Goal: Transaction & Acquisition: Obtain resource

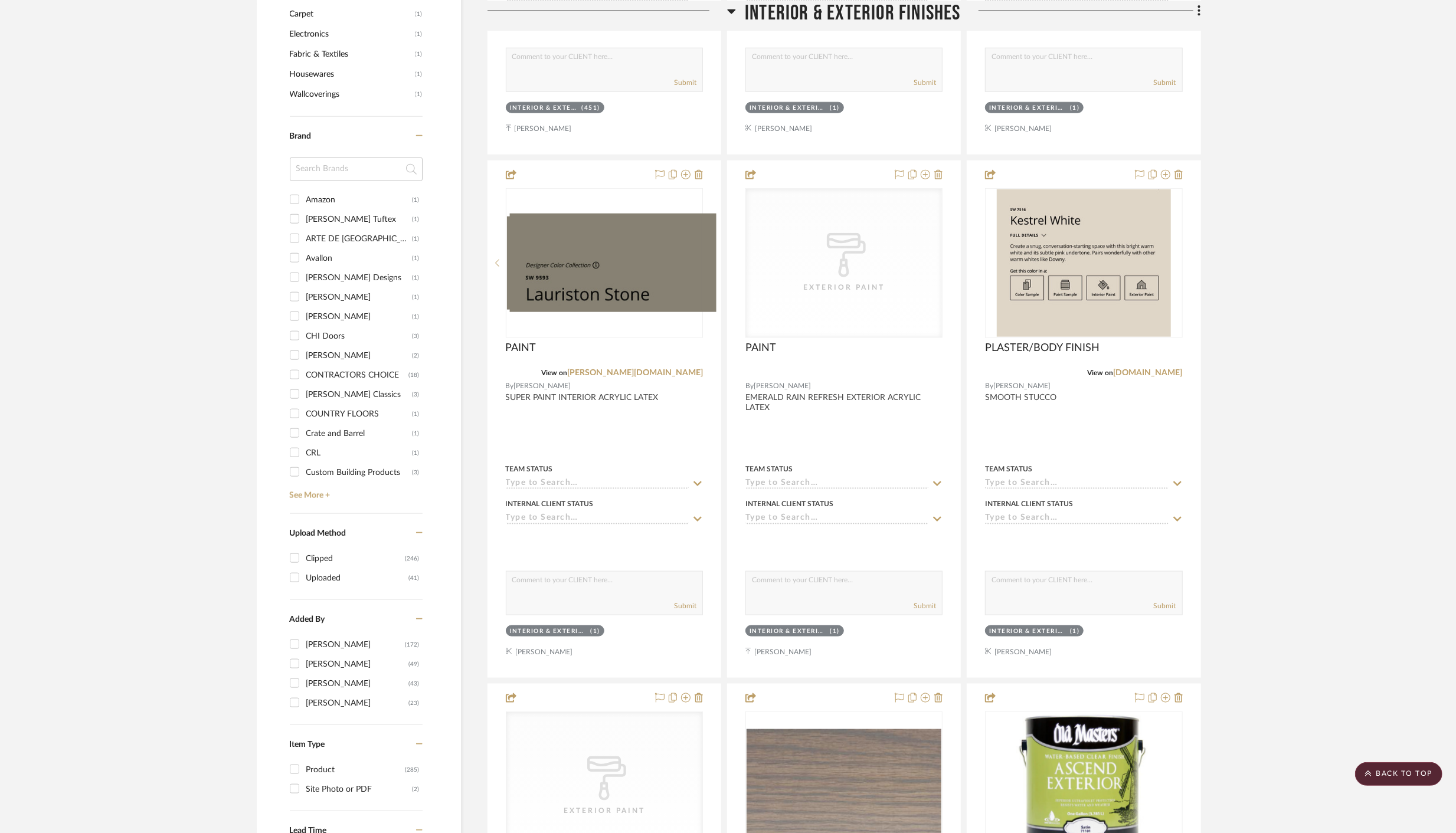
scroll to position [1252, 0]
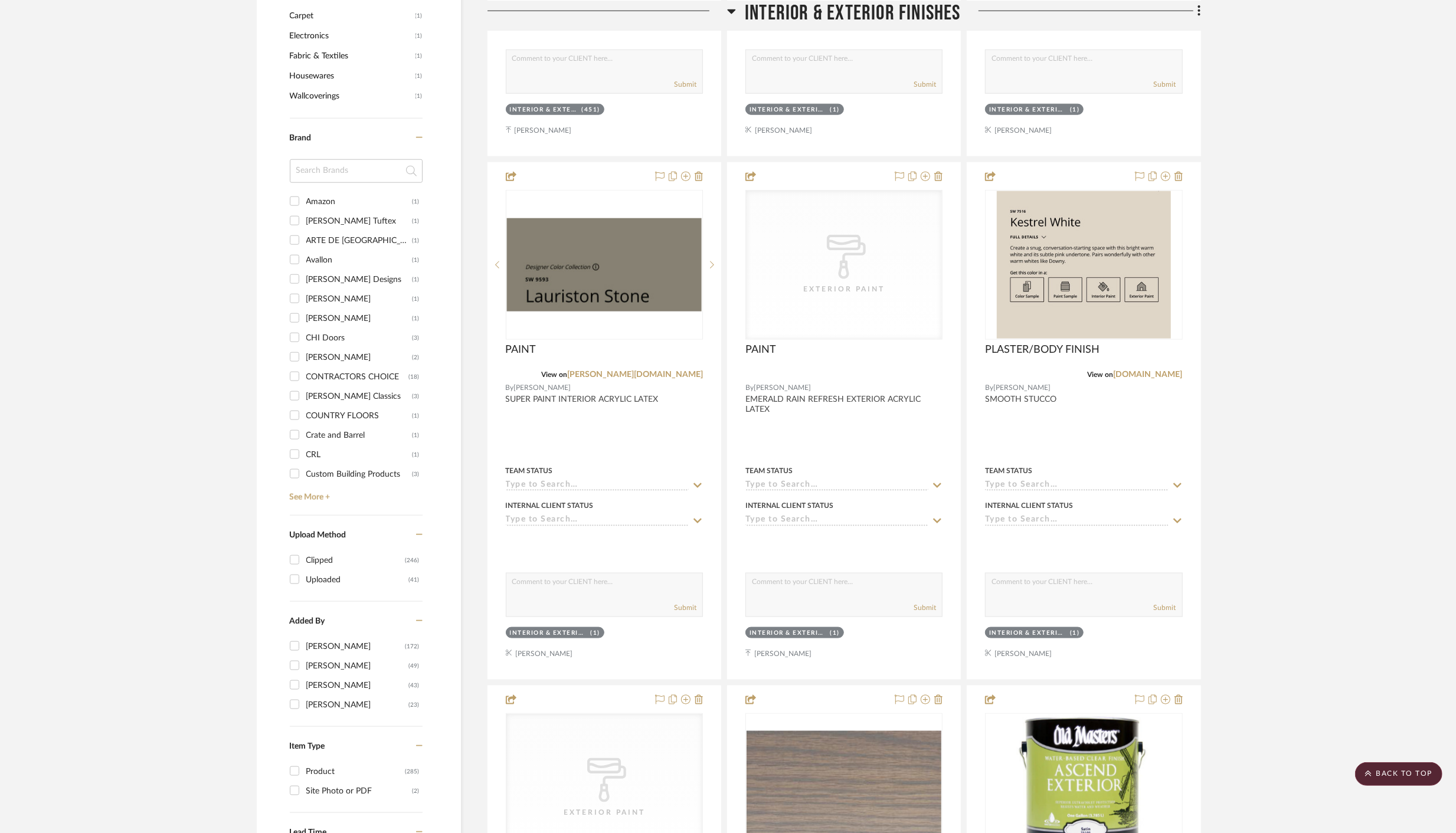
click at [731, 6] on icon at bounding box center [731, 10] width 9 height 14
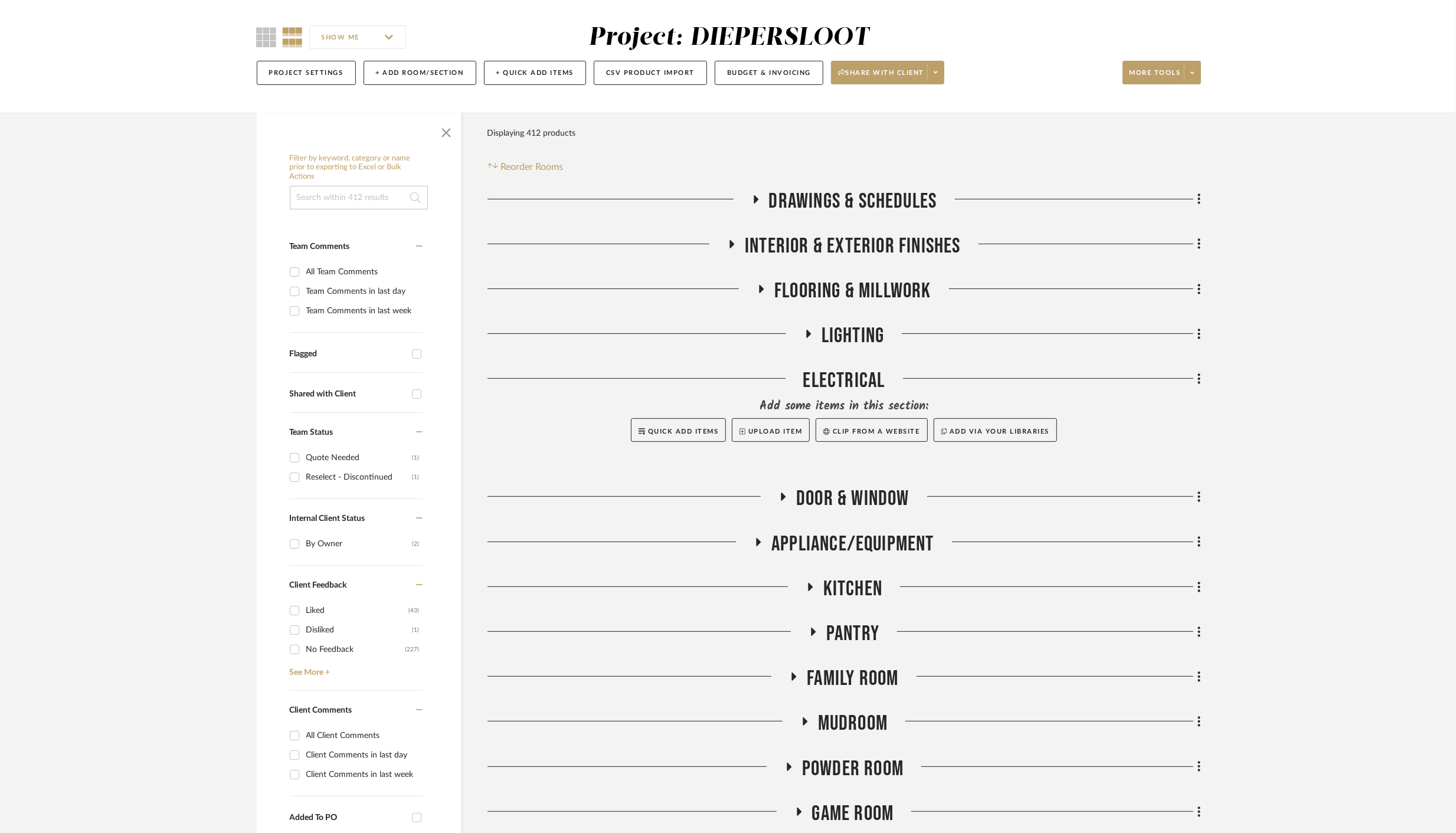
scroll to position [85, 0]
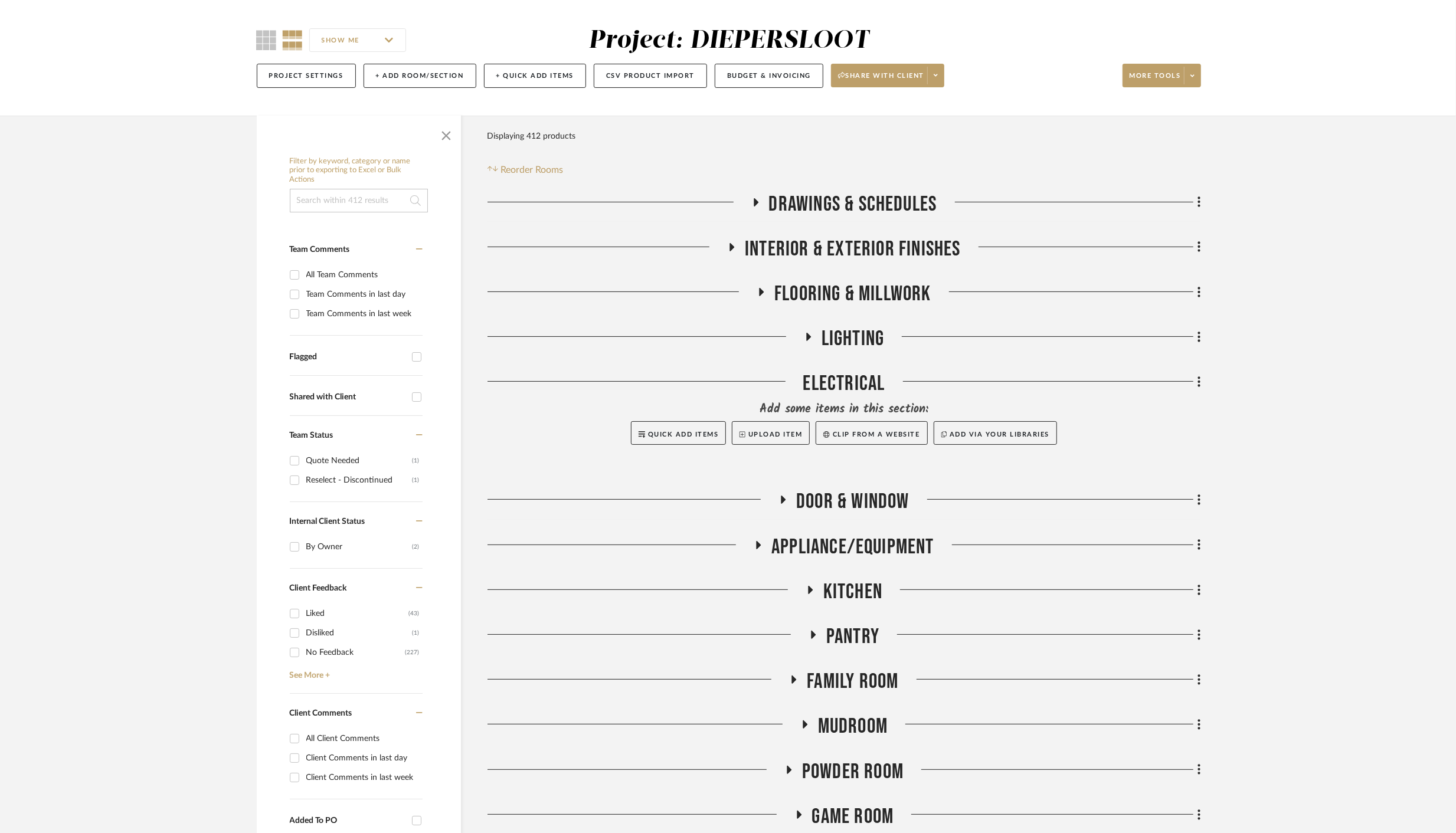
click at [809, 337] on icon at bounding box center [809, 337] width 5 height 8
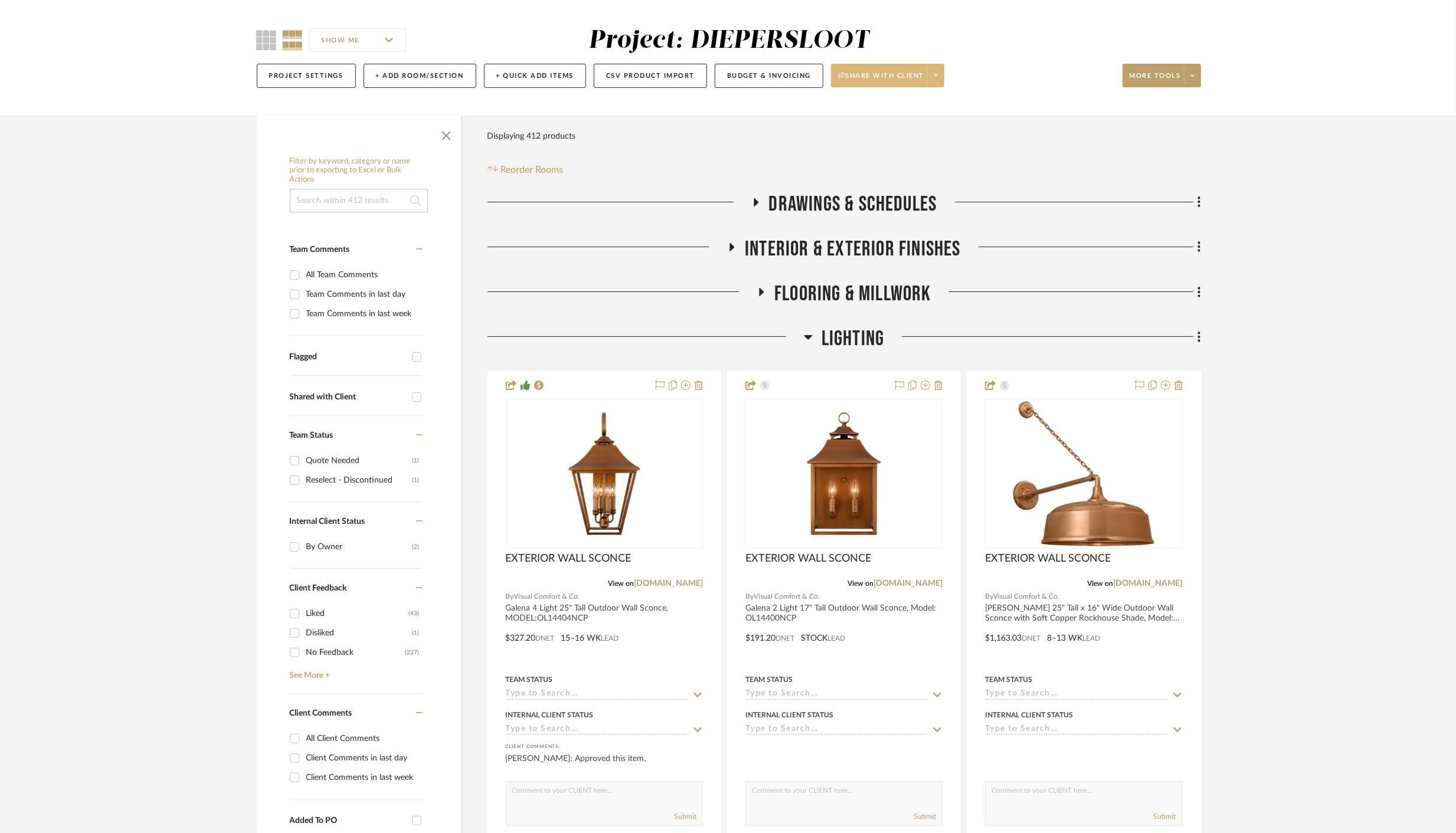
click at [883, 75] on span "Share with client" at bounding box center [881, 80] width 86 height 18
click at [885, 136] on span "Generate URL to Share" at bounding box center [891, 138] width 101 height 10
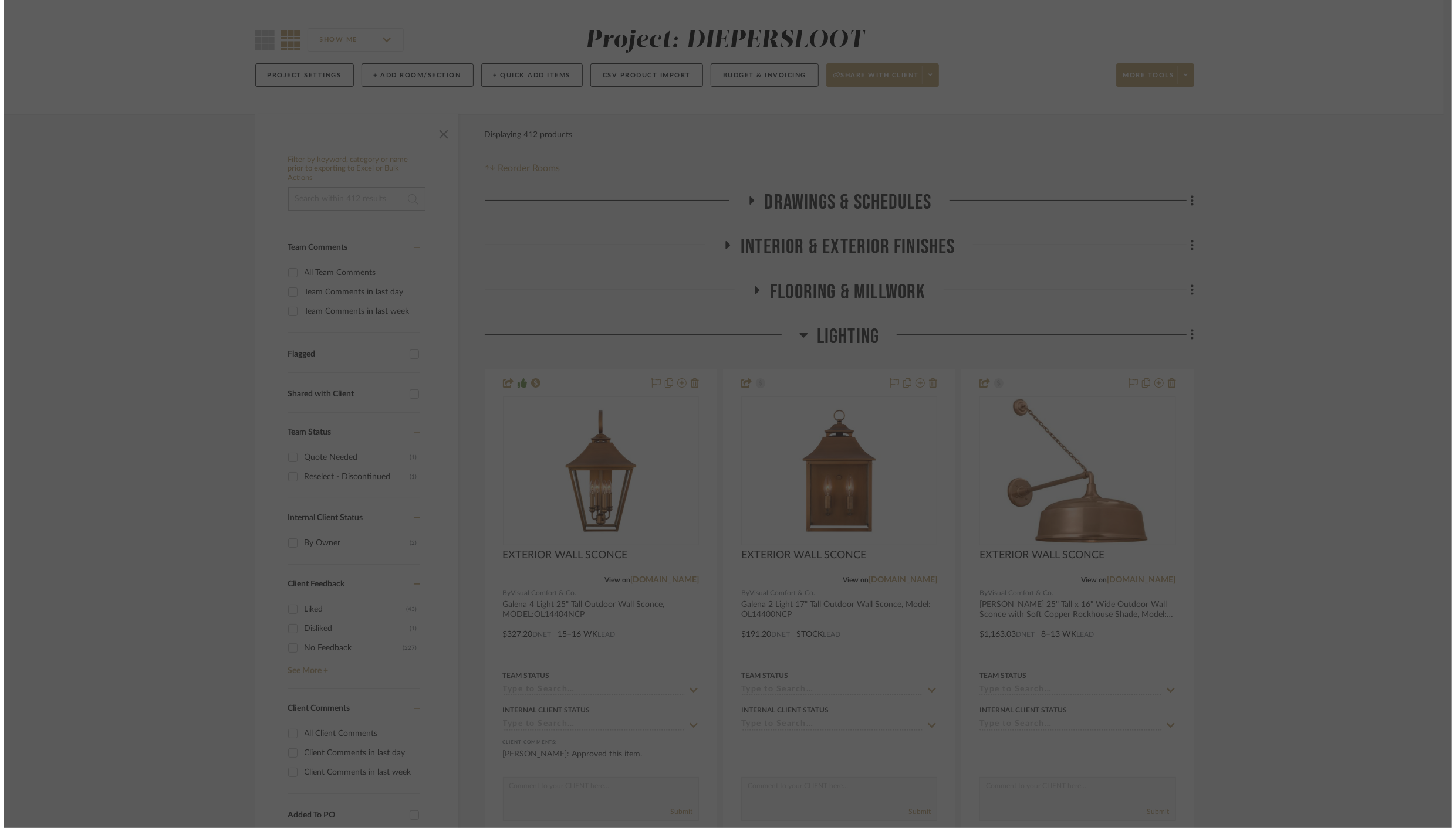
scroll to position [0, 0]
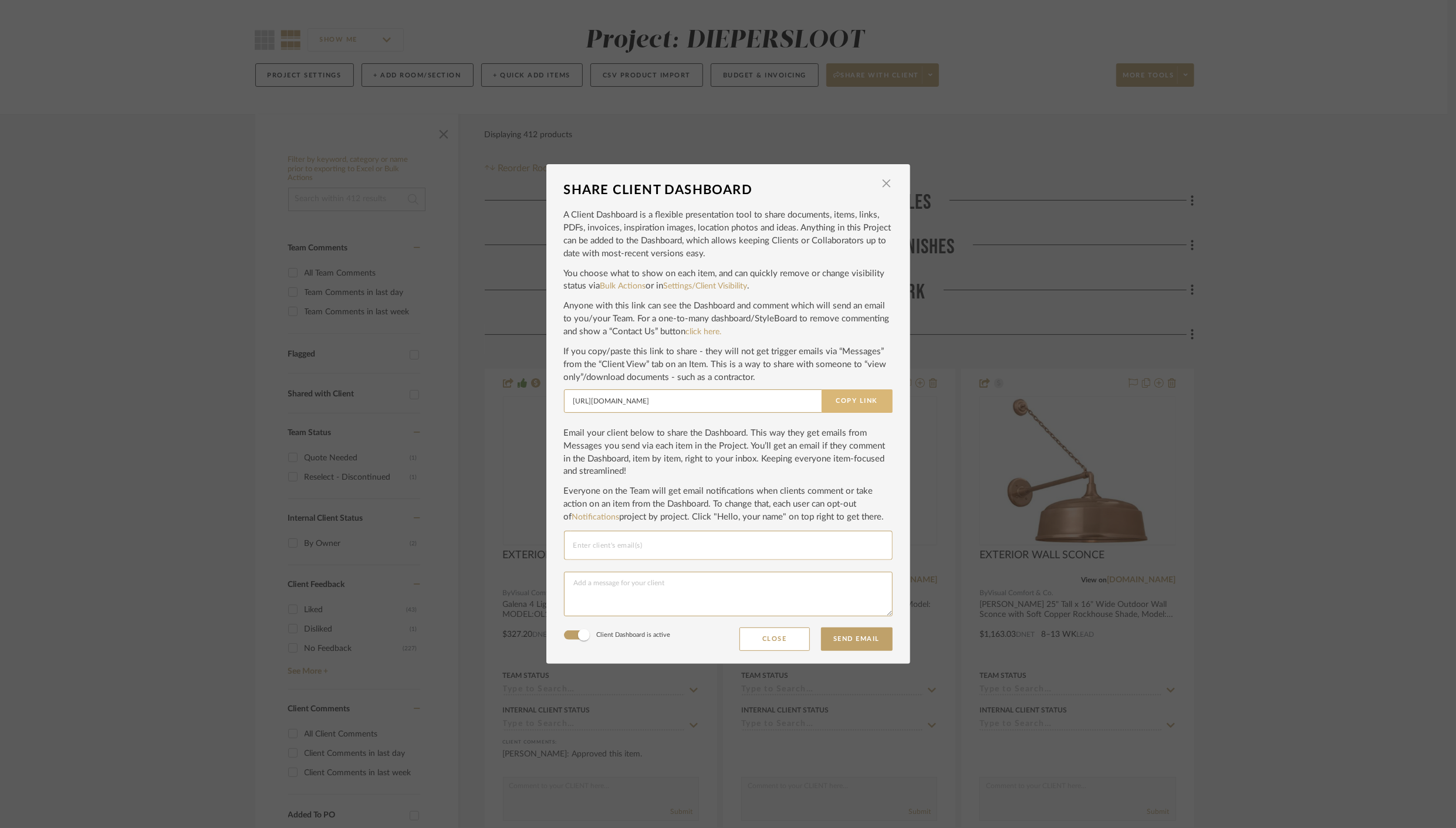
click at [853, 397] on button "Copy Link" at bounding box center [857, 401] width 71 height 23
click at [883, 180] on span "button" at bounding box center [887, 183] width 23 height 23
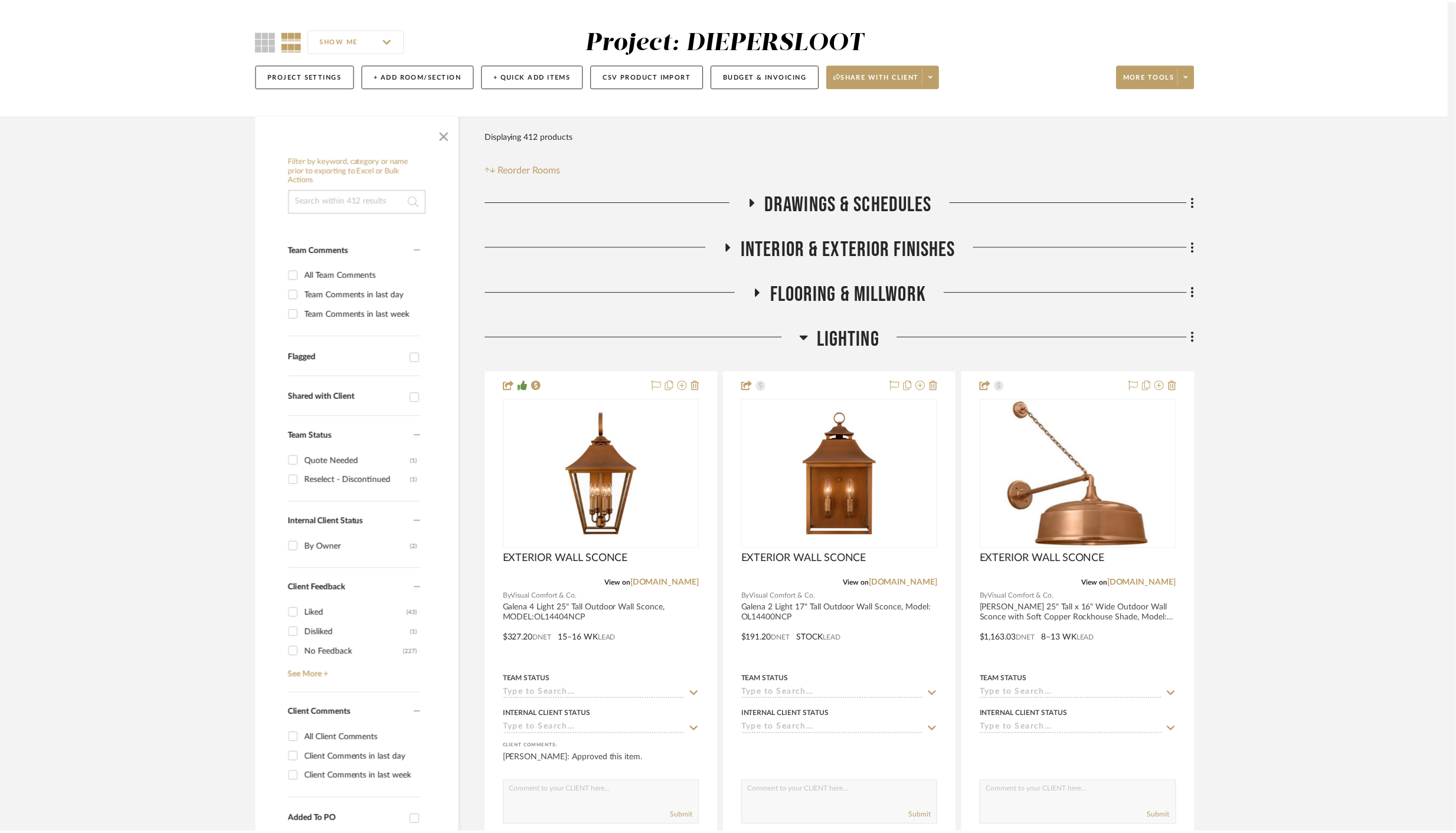
scroll to position [85, 0]
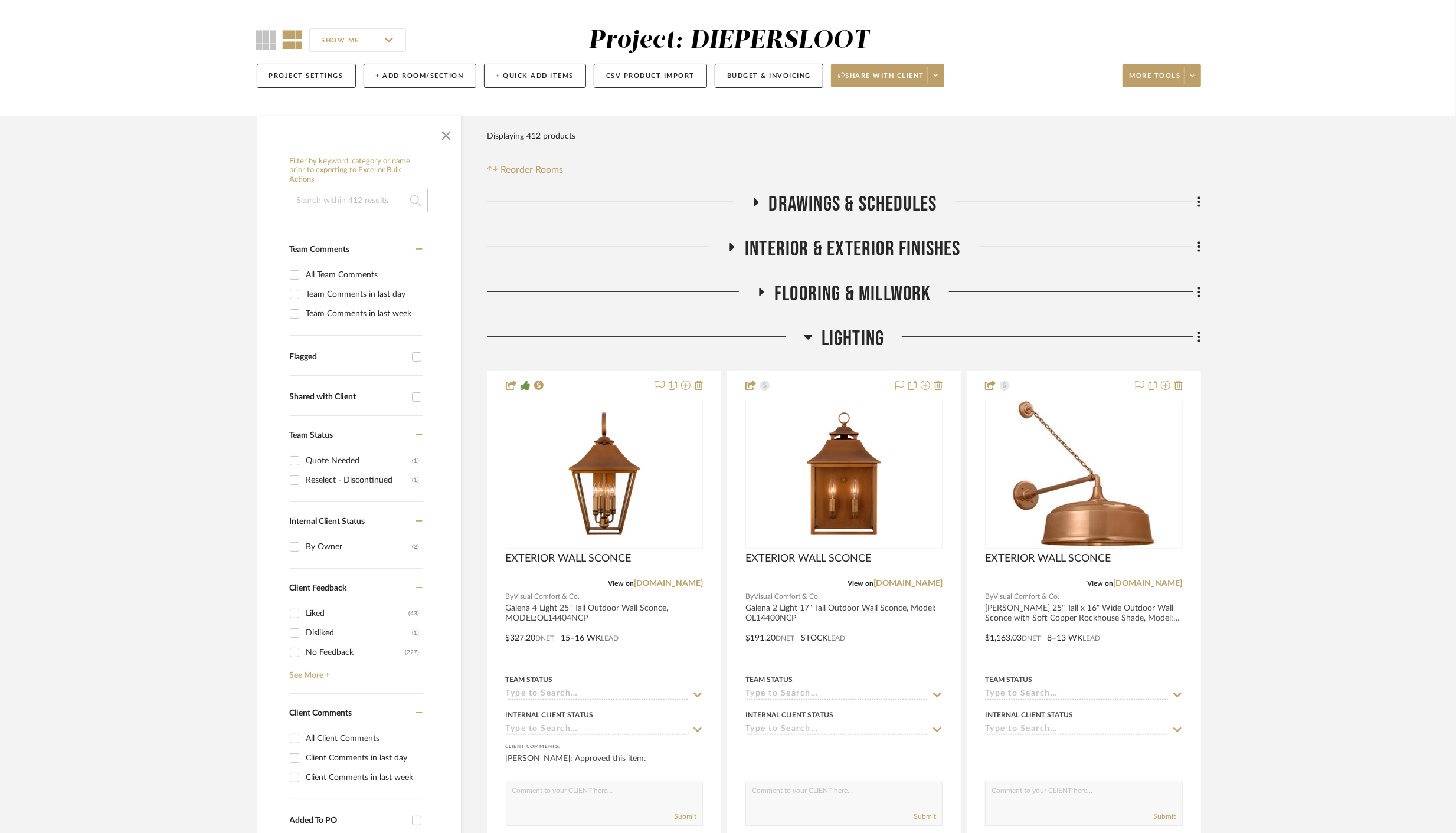
drag, startPoint x: 809, startPoint y: 333, endPoint x: 798, endPoint y: 329, distance: 11.7
click at [808, 333] on icon at bounding box center [808, 337] width 9 height 14
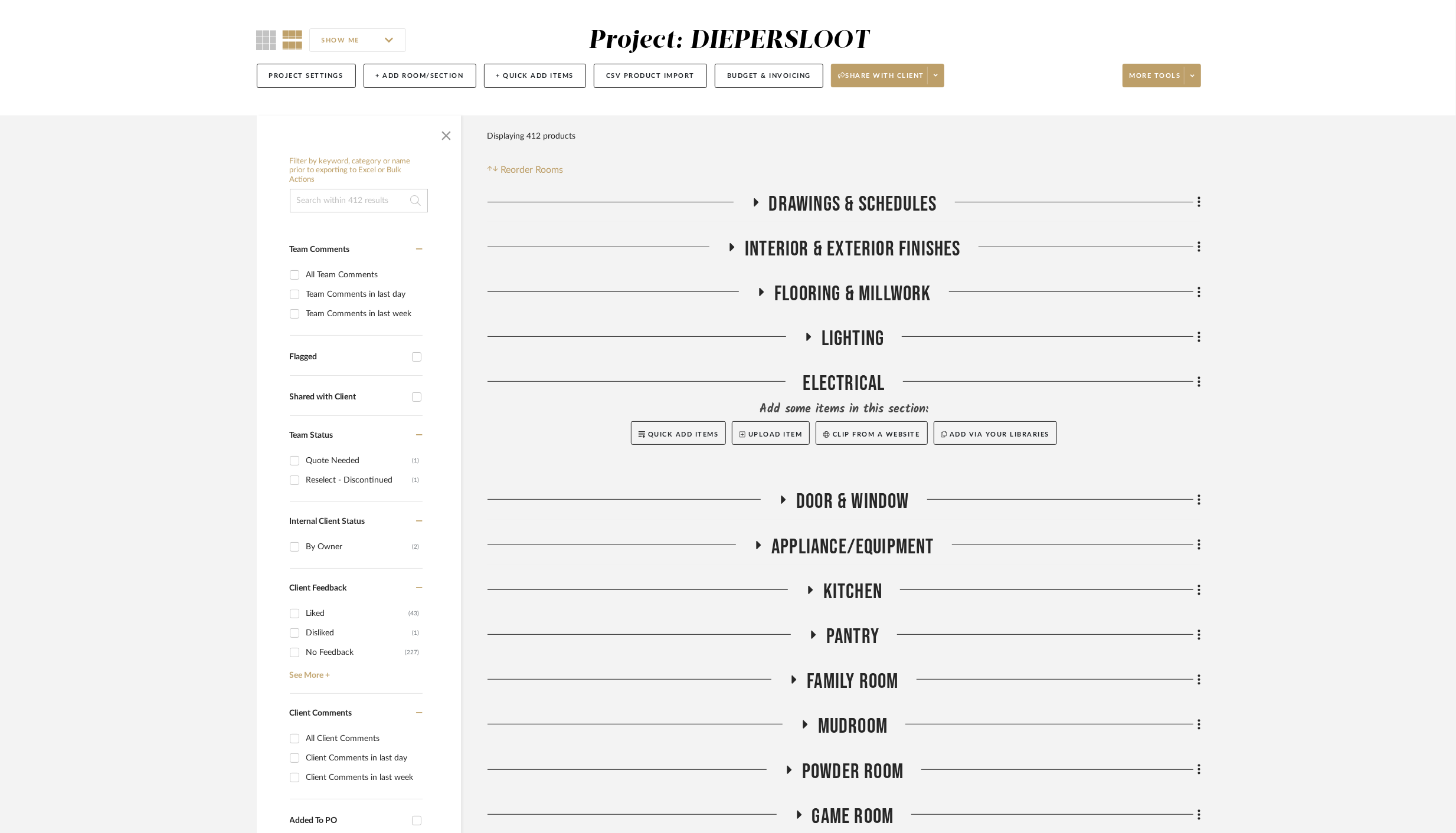
click at [762, 294] on icon at bounding box center [761, 291] width 14 height 9
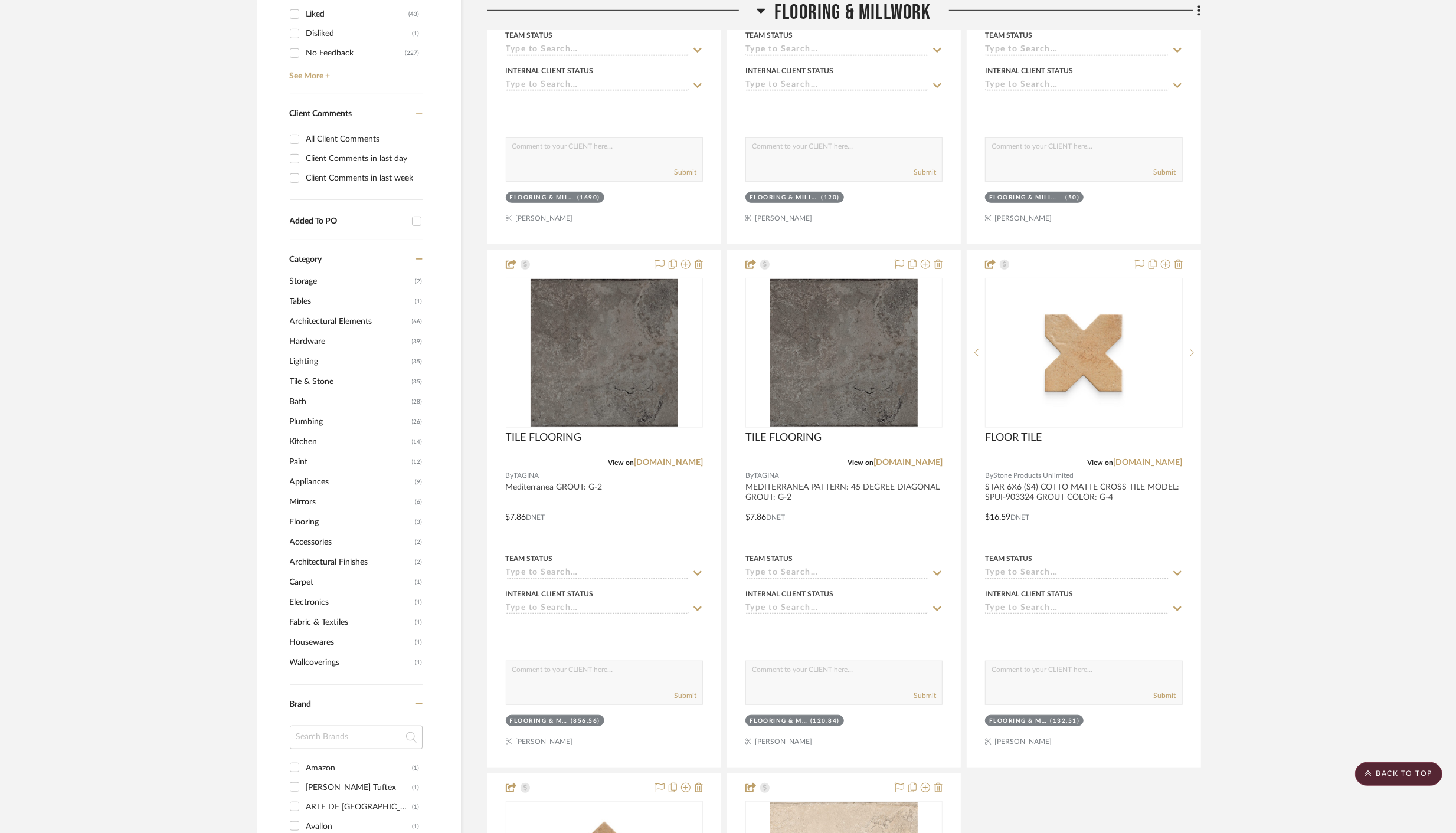
scroll to position [694, 0]
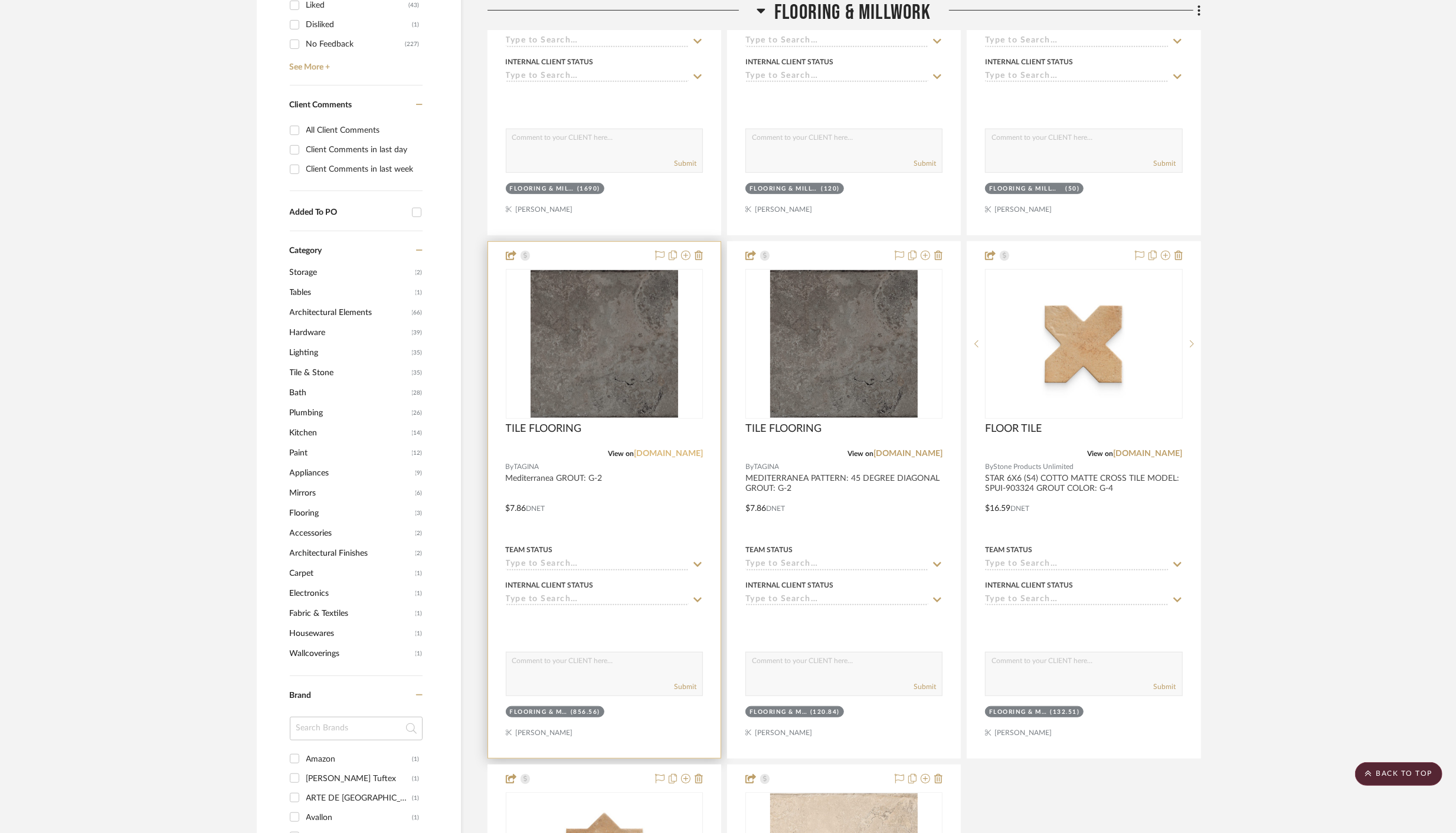
click at [687, 453] on link "[DOMAIN_NAME]" at bounding box center [668, 453] width 69 height 8
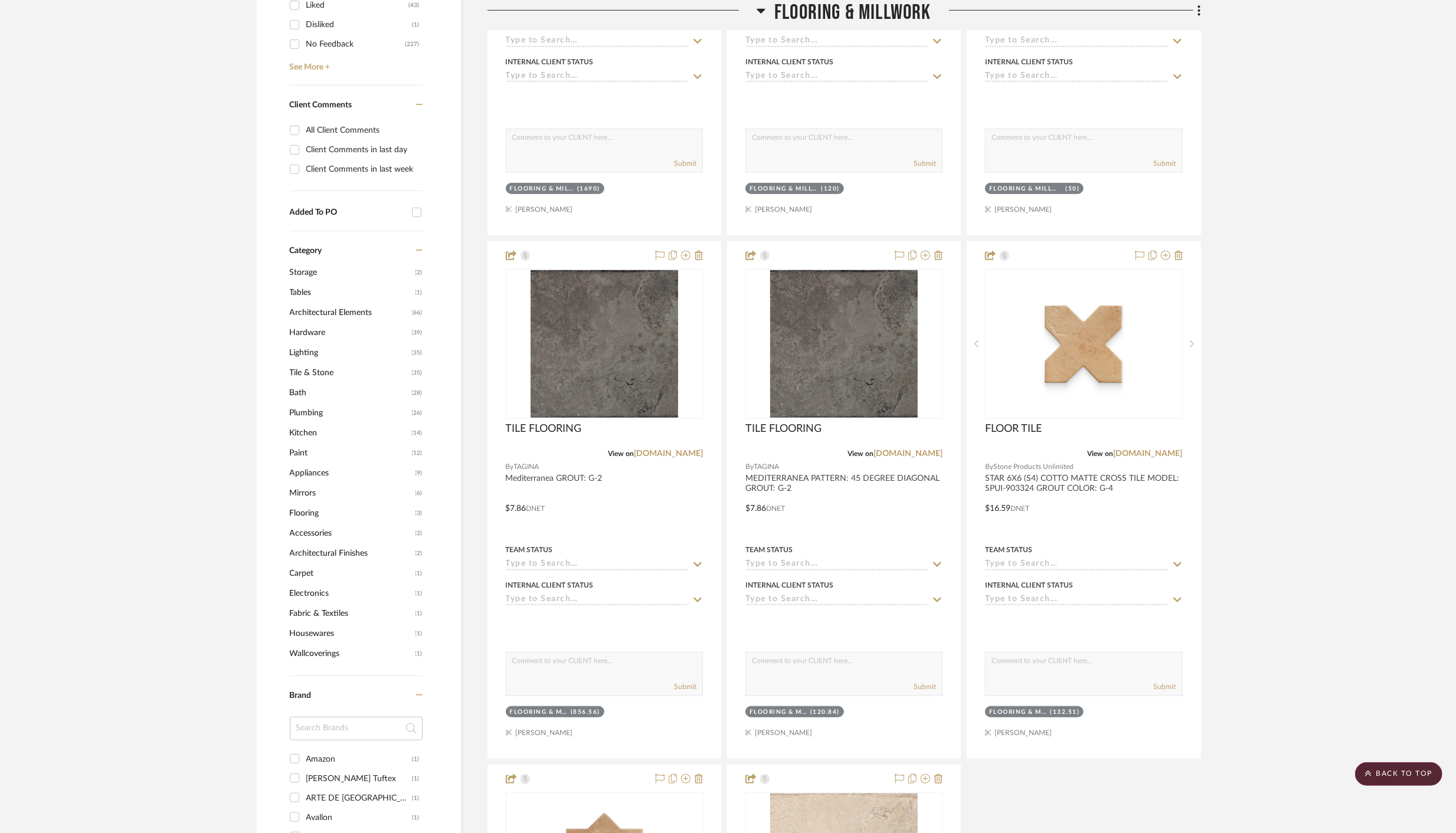
scroll to position [0, 0]
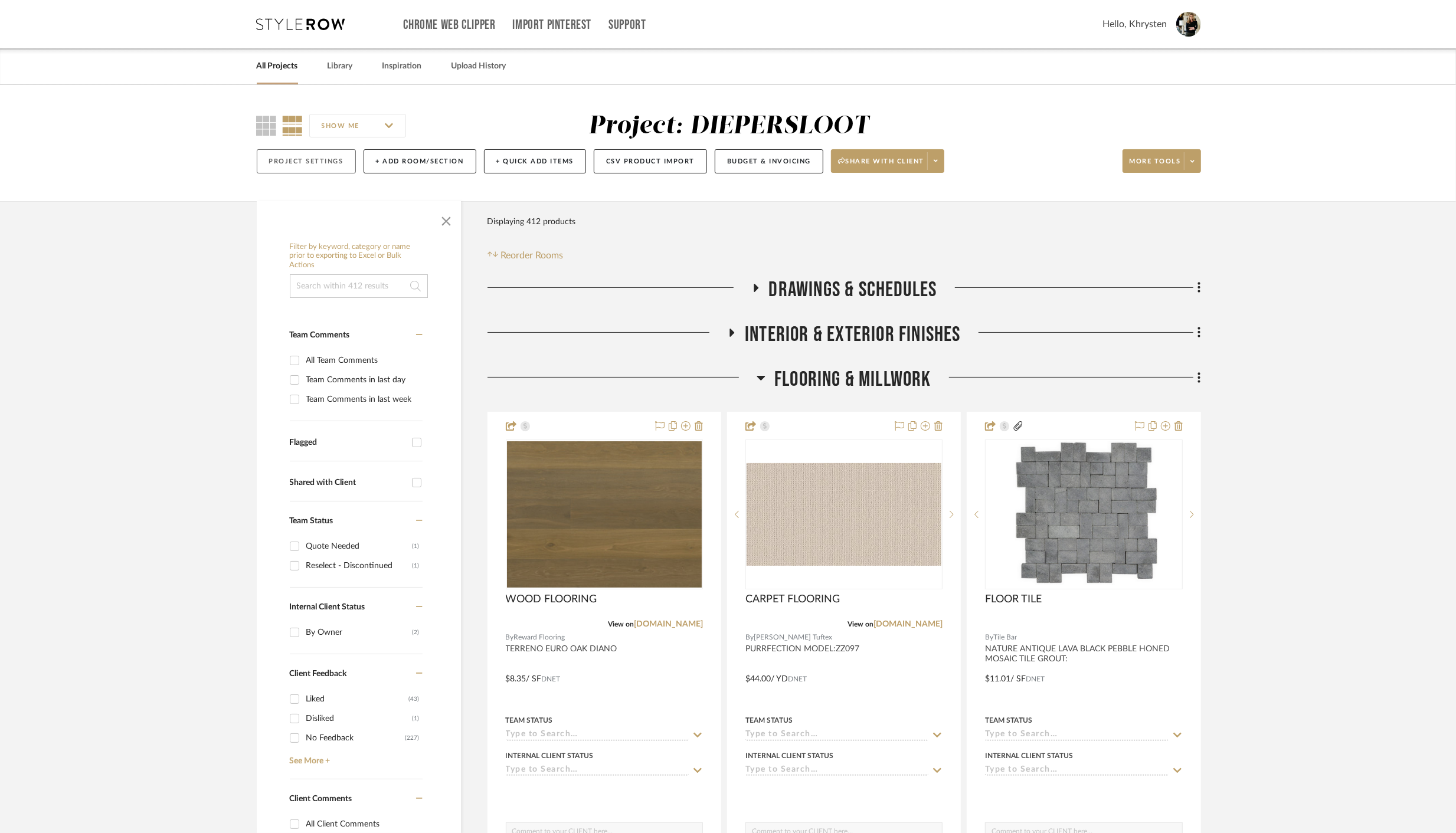
click at [291, 161] on button "Project Settings" at bounding box center [306, 161] width 99 height 24
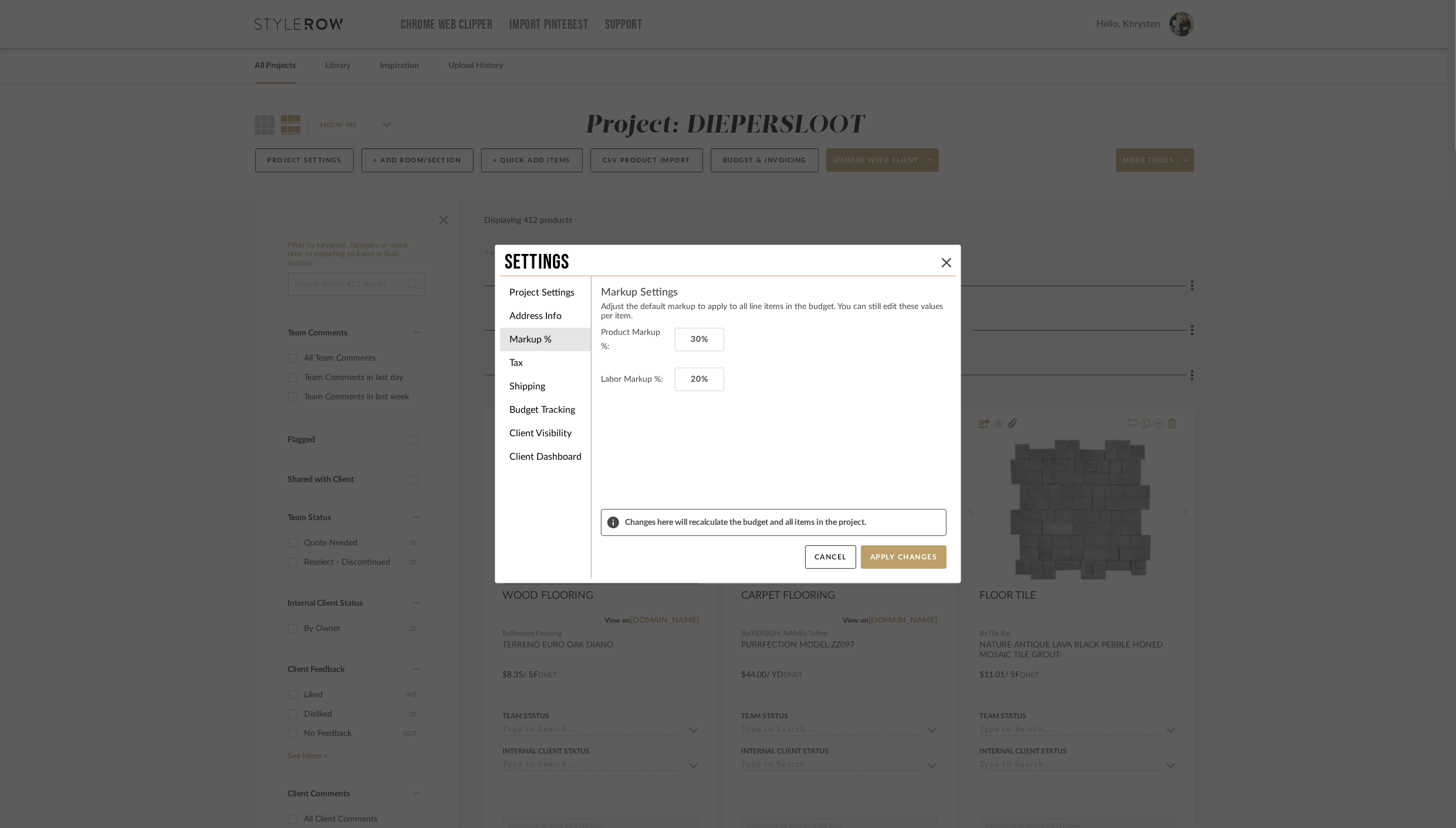
drag, startPoint x: 945, startPoint y: 264, endPoint x: 836, endPoint y: 227, distance: 115.1
click at [945, 264] on icon at bounding box center [947, 263] width 10 height 10
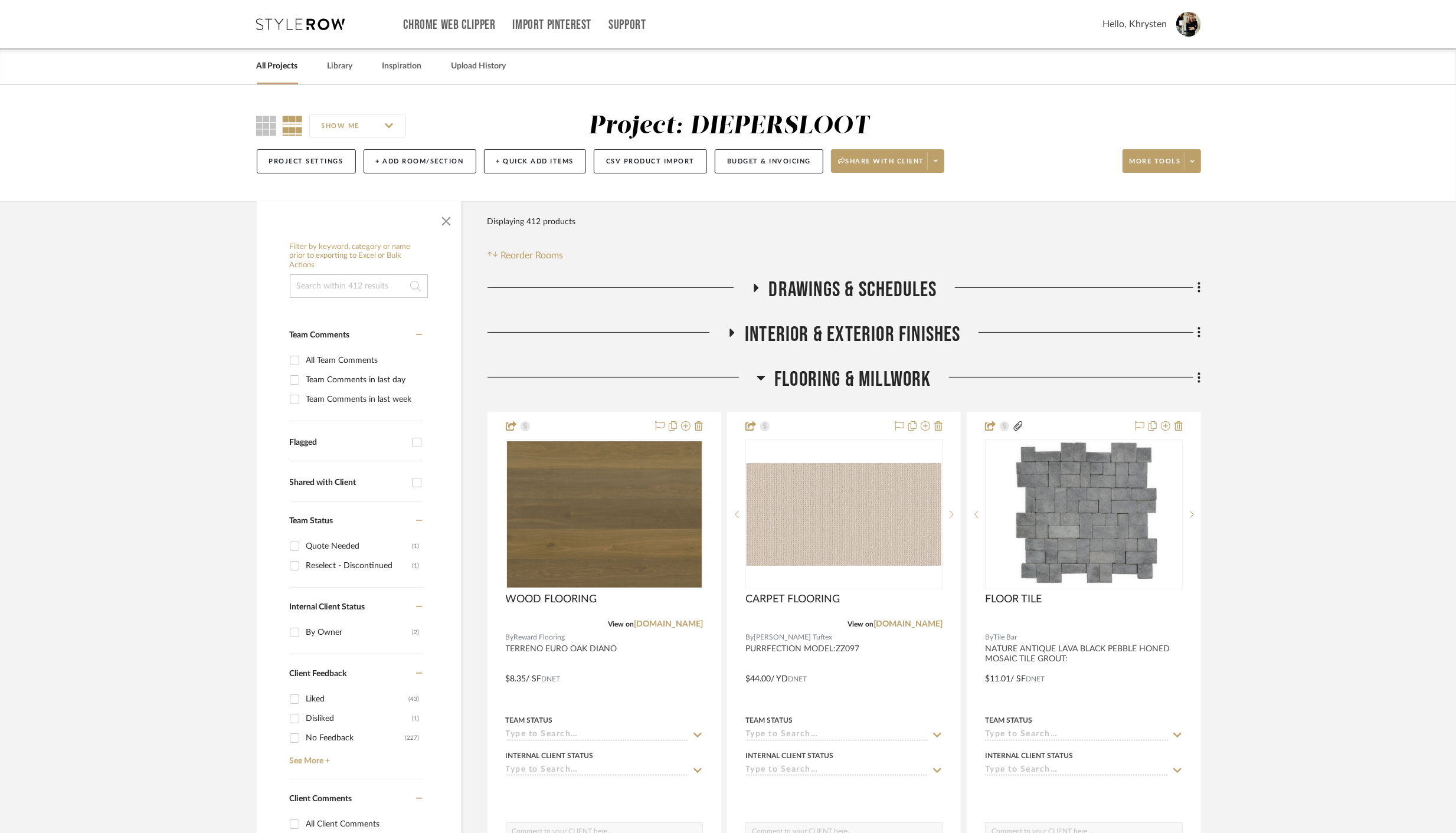
click at [271, 64] on link "All Projects" at bounding box center [277, 67] width 41 height 16
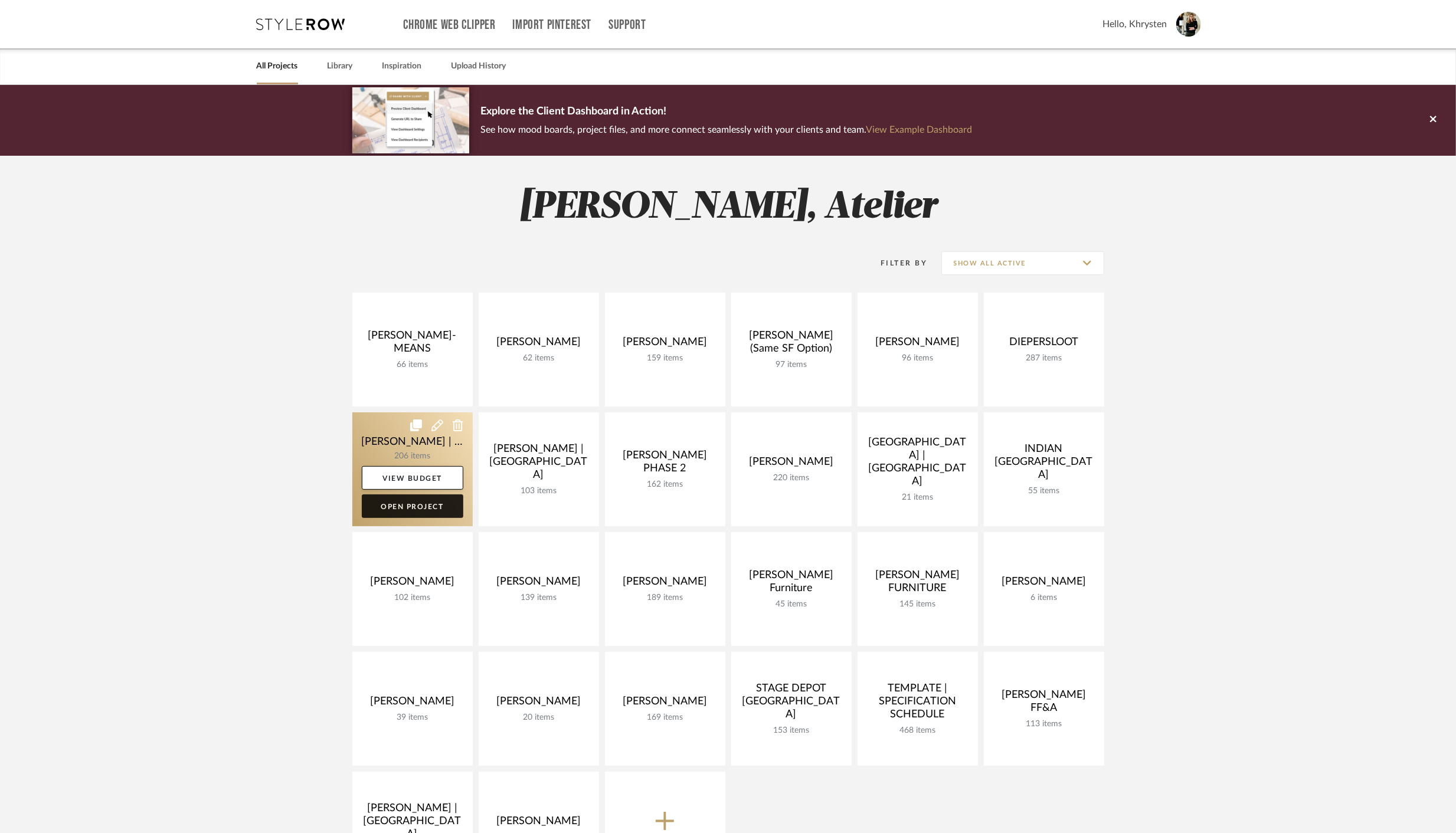
click at [417, 507] on link "Open Project" at bounding box center [412, 506] width 101 height 24
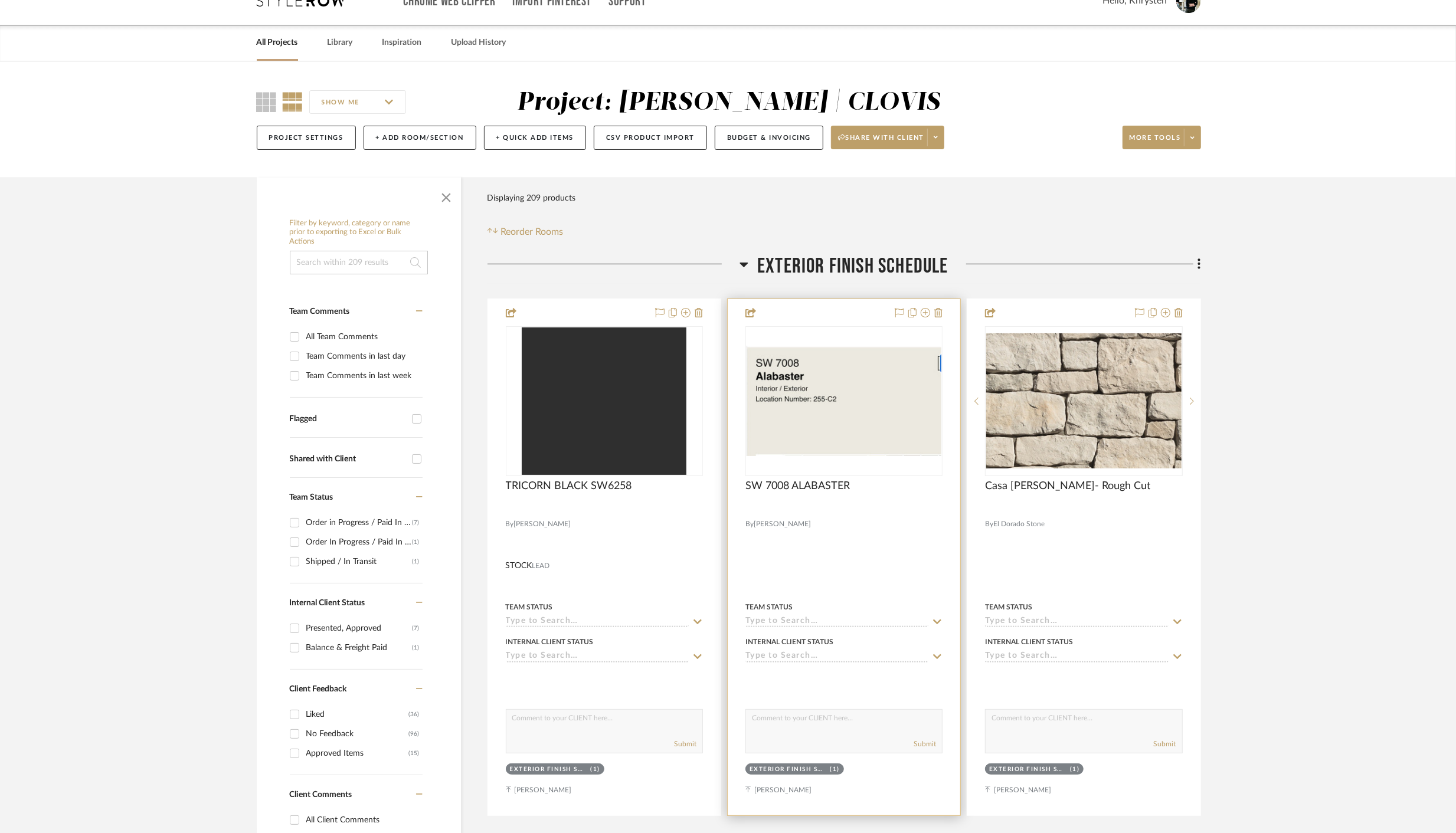
scroll to position [32, 0]
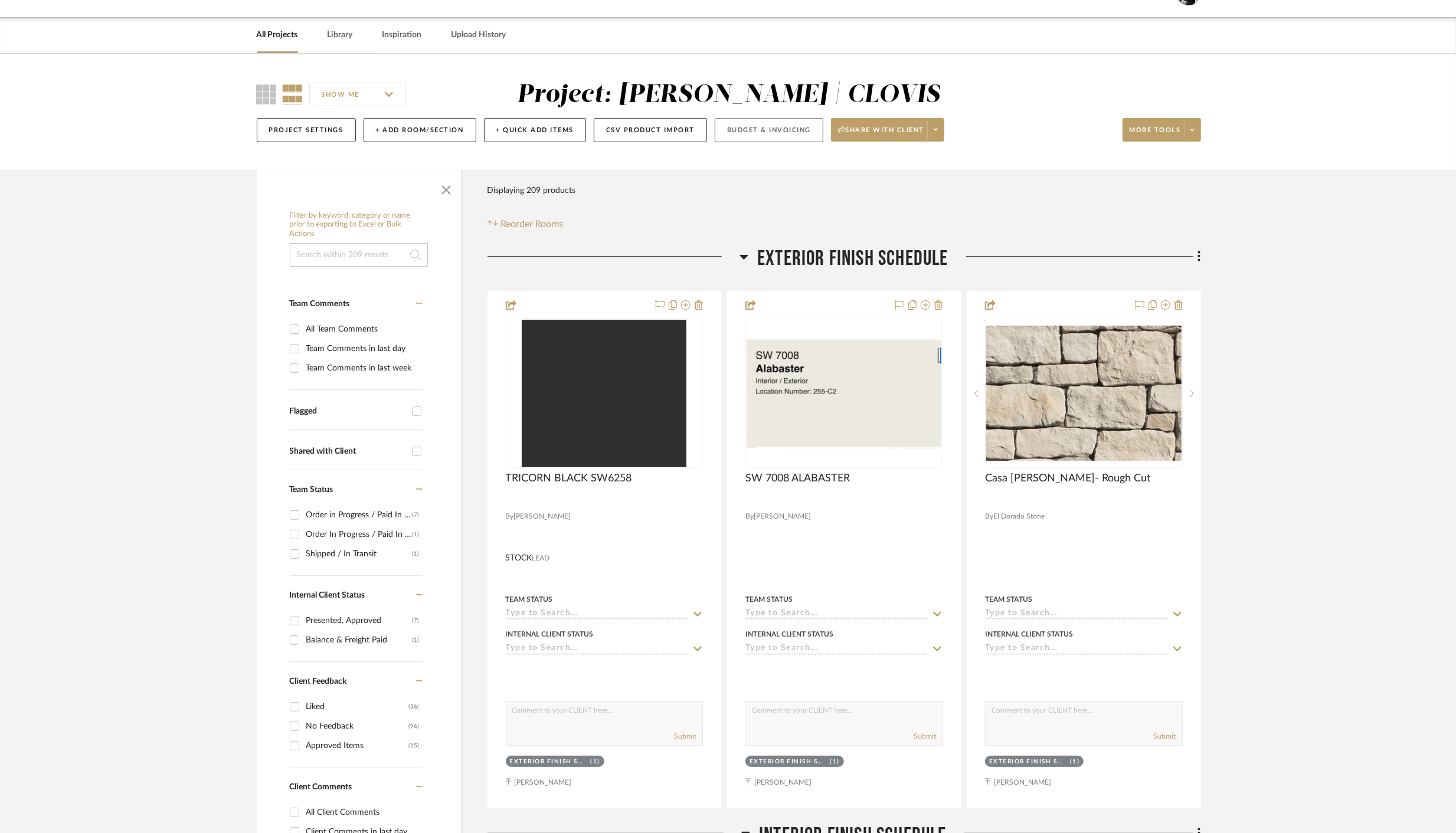
click at [735, 129] on button "Budget & Invoicing" at bounding box center [769, 131] width 109 height 24
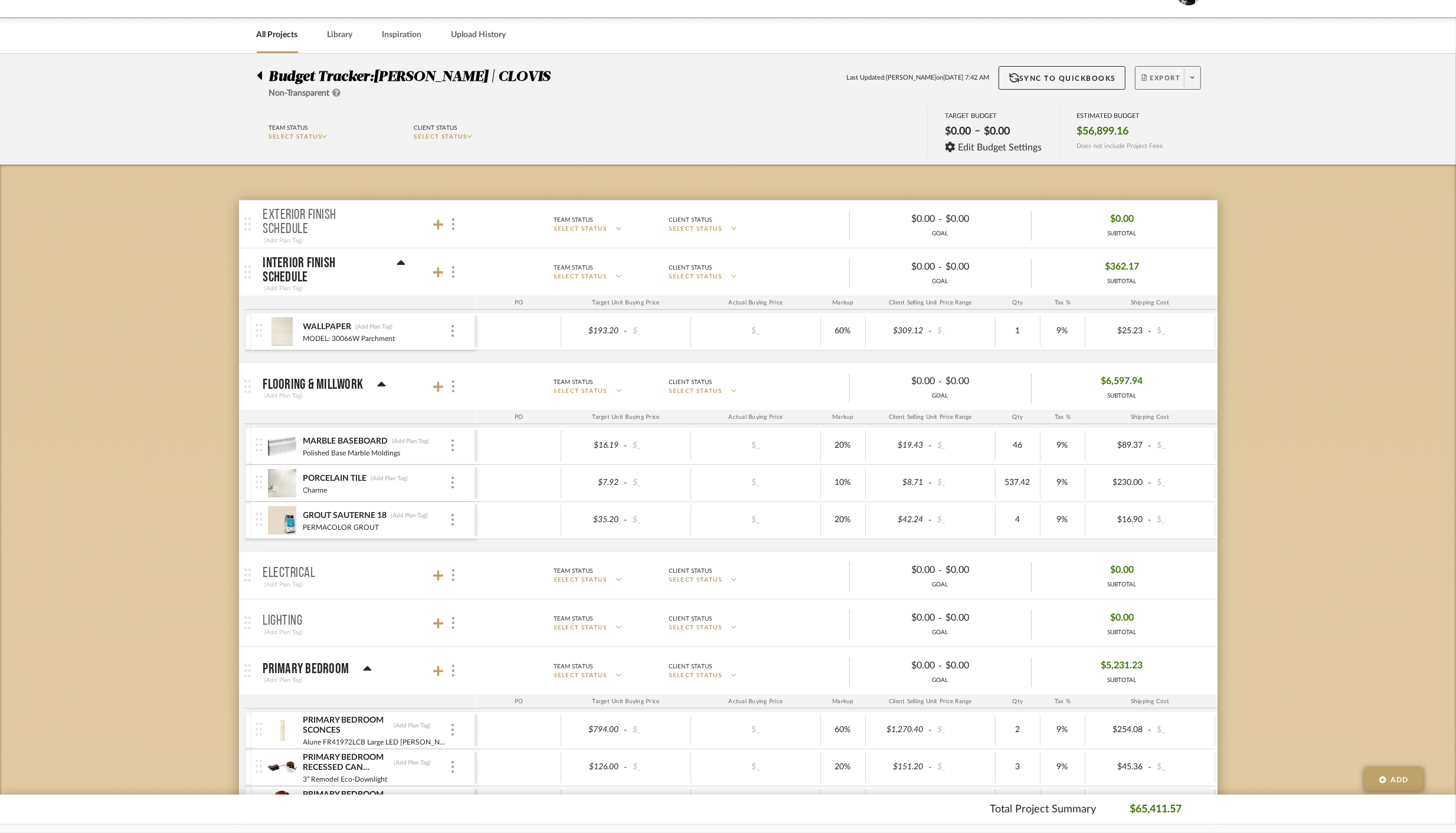
click at [1162, 77] on span "Export" at bounding box center [1162, 83] width 39 height 18
click at [1170, 111] on span "Export PDF" at bounding box center [1188, 111] width 88 height 10
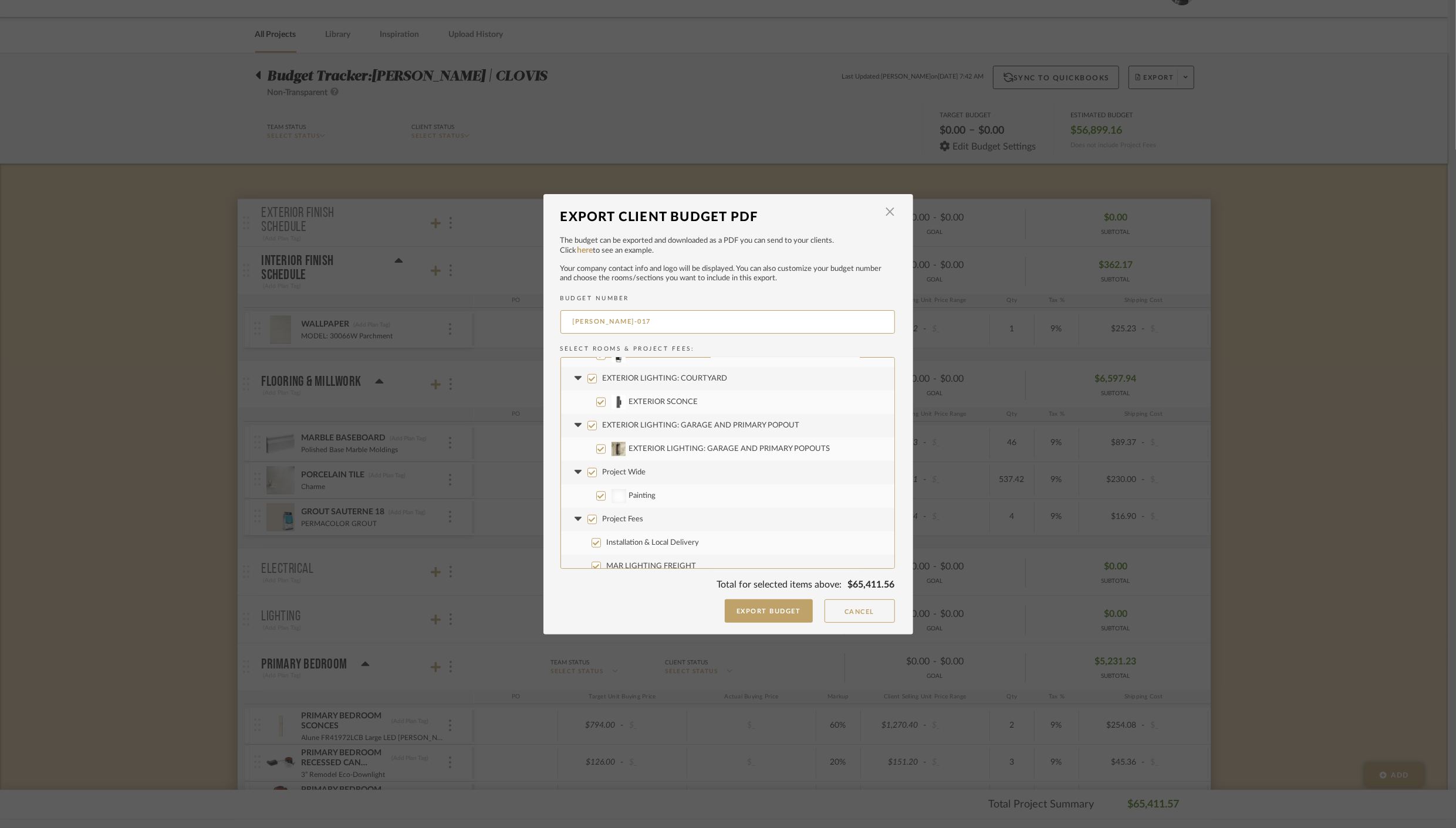
scroll to position [1338, 0]
click at [587, 462] on input "Project Wide" at bounding box center [592, 464] width 10 height 10
checkbox input "false"
click at [783, 610] on button "Export Budget" at bounding box center [769, 611] width 88 height 23
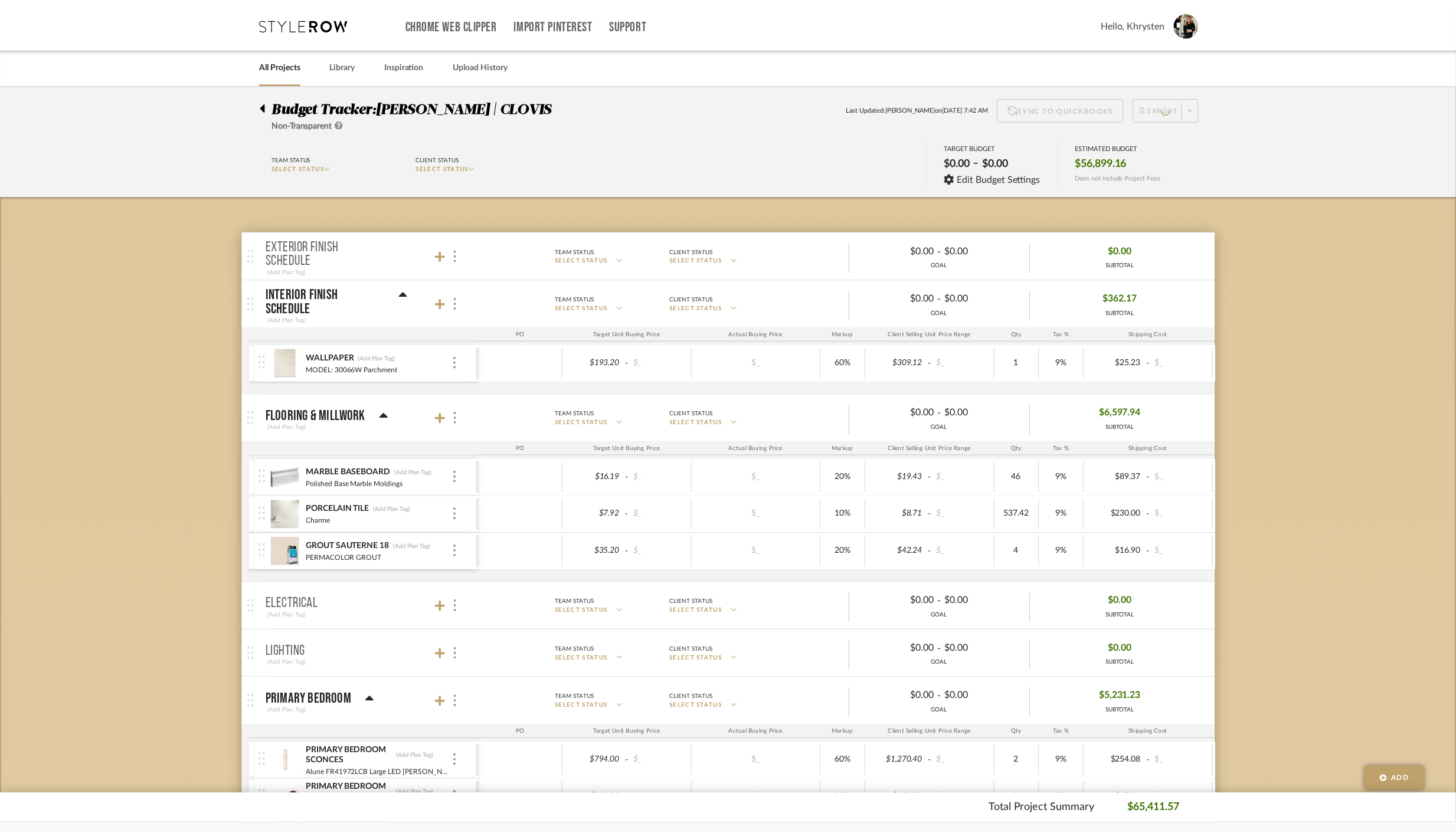
scroll to position [32, 0]
